Goal: Task Accomplishment & Management: Manage account settings

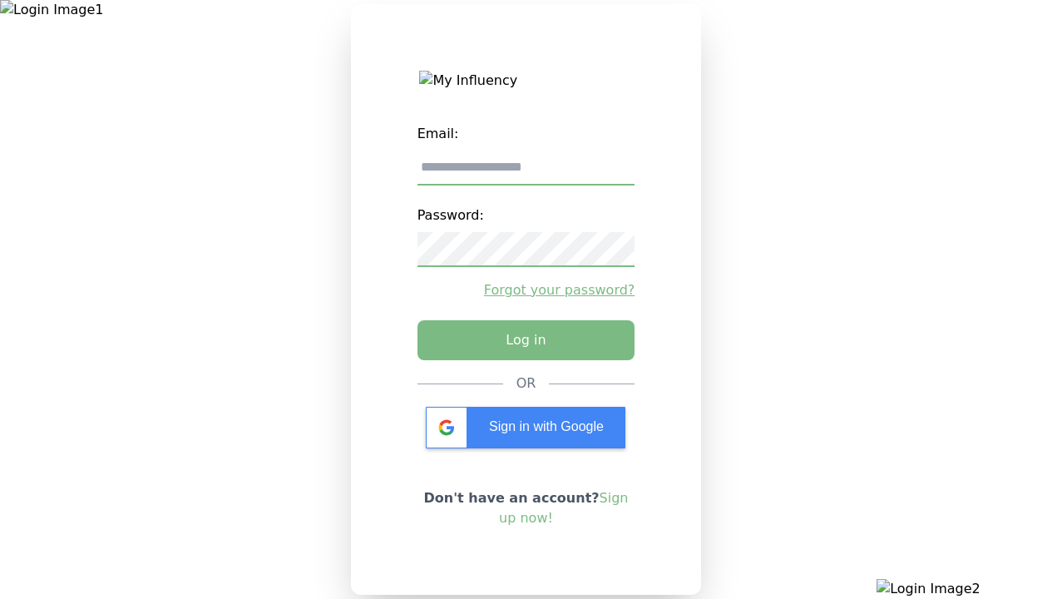
click at [526, 174] on input "email" at bounding box center [527, 168] width 218 height 35
type input "**********"
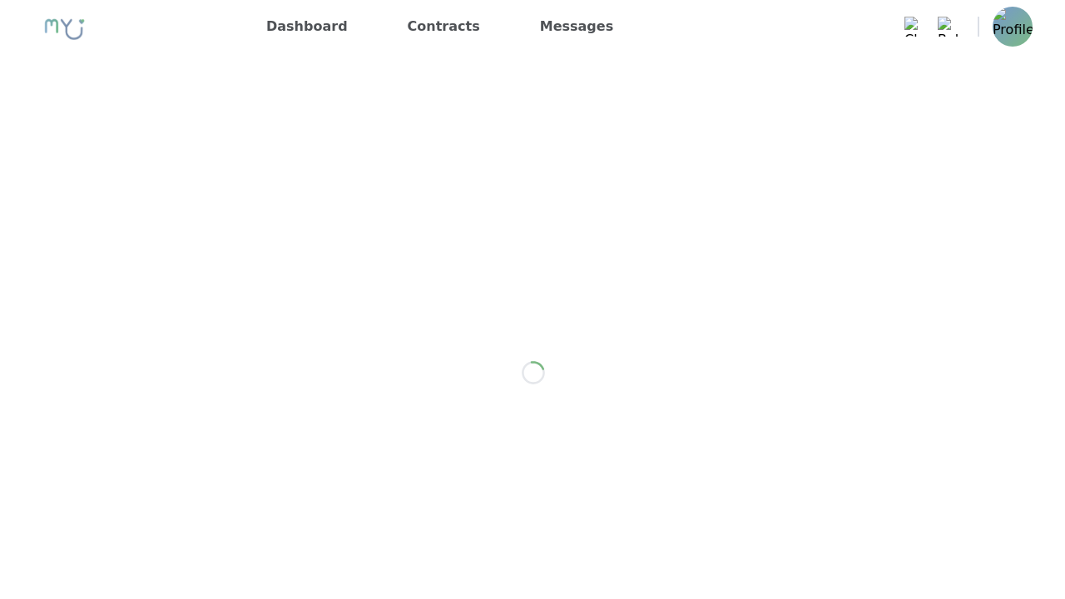
scroll to position [2338, 0]
